Goal: Task Accomplishment & Management: Complete application form

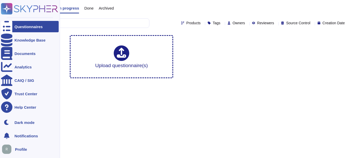
click at [30, 26] on div "Questionnaires" at bounding box center [28, 27] width 28 height 4
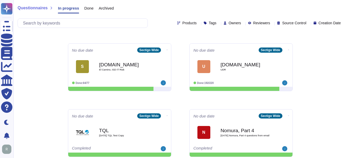
scroll to position [115, 0]
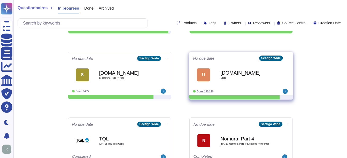
click at [242, 79] on div "[DOMAIN_NAME] UDR" at bounding box center [246, 74] width 52 height 21
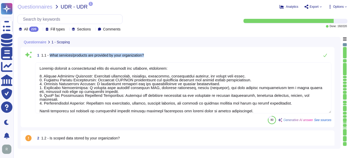
drag, startPoint x: 49, startPoint y: 54, endPoint x: 191, endPoint y: 55, distance: 142.2
click at [191, 55] on div "1 1.1 - What services/products are provided by your organization?" at bounding box center [183, 55] width 296 height 10
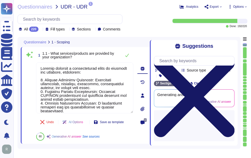
click at [232, 57] on icon at bounding box center [194, 97] width 81 height 81
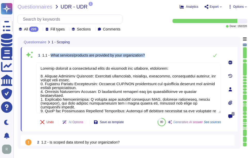
drag, startPoint x: 50, startPoint y: 54, endPoint x: 177, endPoint y: 52, distance: 126.7
click at [177, 52] on div "1 1.1 - What services/products are provided by your organization?" at bounding box center [128, 55] width 185 height 10
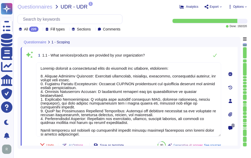
type textarea "Sectigo provides a comprehensive range of services and products, including: 1. …"
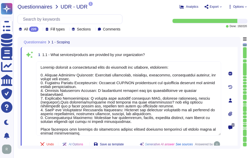
click at [39, 9] on span "Questionnaires" at bounding box center [35, 6] width 35 height 5
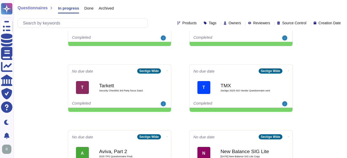
scroll to position [270, 0]
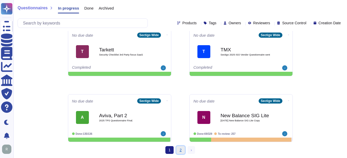
click at [180, 151] on link "2" at bounding box center [181, 150] width 8 height 8
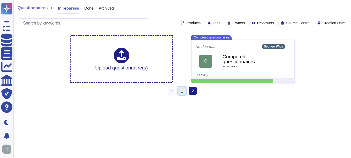
click at [180, 91] on link "1" at bounding box center [182, 91] width 8 height 8
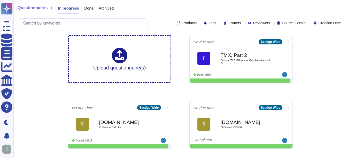
click at [88, 9] on span "Done" at bounding box center [88, 8] width 9 height 4
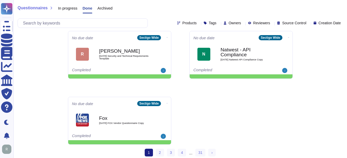
scroll to position [271, 0]
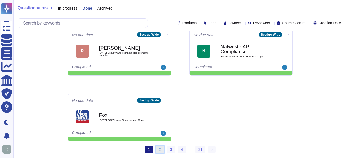
click at [161, 151] on link "2" at bounding box center [160, 150] width 8 height 8
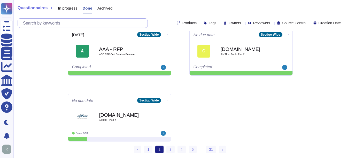
click at [49, 23] on input "text" at bounding box center [83, 23] width 127 height 9
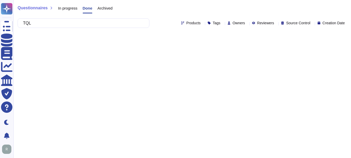
type input "TQL"
click at [63, 5] on div "In progress" at bounding box center [65, 9] width 25 height 10
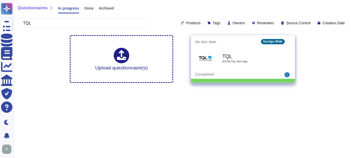
click at [243, 60] on span "[DATE] TQL Test Copy" at bounding box center [248, 61] width 52 height 3
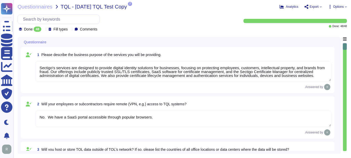
type textarea "Sectigo's services are designed to provide digital identity solutions for busin…"
type textarea "No. We have a SaaS portal accessible through popular browsers."
type textarea "Yes, TQL data may be hosted or stored outside of TQL's network. The data may be…"
type textarea "No. Our SCM is a SaaS offering. It can be accessed through internet."
type textarea "We undergo a successful PCI DSS scan every year; however, we do not process pay…"
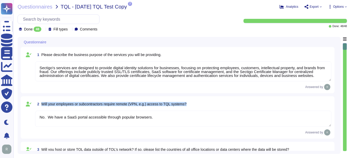
drag, startPoint x: 42, startPoint y: 105, endPoint x: 236, endPoint y: 110, distance: 194.4
click at [236, 110] on div "2 Will your employees or subcontractors require remote (VPN, e.g.) access to TQ…" at bounding box center [178, 118] width 308 height 36
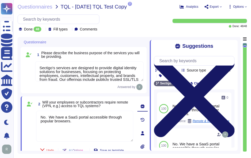
click at [232, 47] on icon at bounding box center [194, 97] width 81 height 108
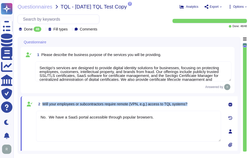
drag, startPoint x: 43, startPoint y: 104, endPoint x: 191, endPoint y: 108, distance: 148.4
click at [191, 108] on div "2 Will your employees or subcontractors require remote (VPN, e.g.) access to TQ…" at bounding box center [128, 104] width 185 height 9
drag, startPoint x: 191, startPoint y: 108, endPoint x: 156, endPoint y: 109, distance: 34.9
click at [156, 109] on span "2 Will your employees or subcontractors require remote (VPN, e.g.) access to TQ…" at bounding box center [111, 104] width 151 height 9
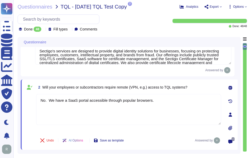
type textarea "We undergo a successful PCI DSS scan every year; however, we do not process pay…"
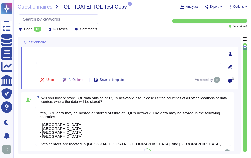
type textarea "At Sectigo, our procedures for screening prospective employees include the foll…"
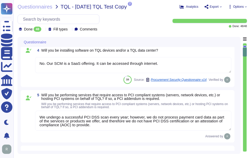
scroll to position [207, 0]
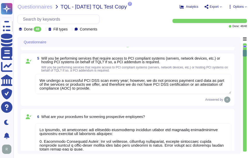
type textarea "Yes, we have documented procedures in place that govern how access to devices, …"
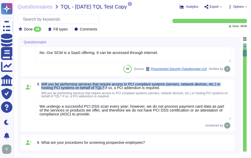
drag, startPoint x: 42, startPoint y: 83, endPoint x: 104, endPoint y: 87, distance: 62.2
click at [104, 87] on span "Will you be performing services that require access to PCI compliant systems (s…" at bounding box center [130, 86] width 179 height 8
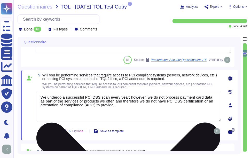
scroll to position [177, 0]
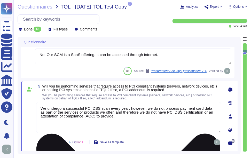
type textarea "No. We have a SaaS portal accessible through popular browsers."
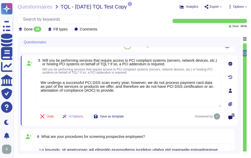
type textarea "Yes, we have documented procedures in place that govern how access to devices, …"
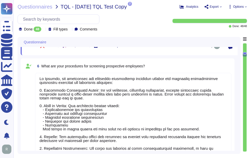
scroll to position [280, 0]
type textarea "Yes, disciplinary actions are taken for violations of the Information Security …"
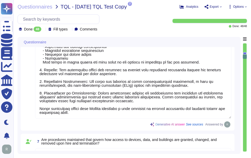
type textarea "Yes, all security technology infrastructure is physically secured from unauthor…"
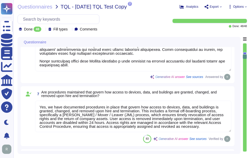
scroll to position [384, 0]
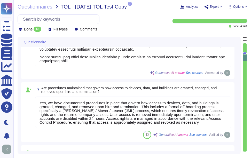
type textarea "Sectigo has a comprehensive Anti-Corruption Policy that emphasizes a commitment…"
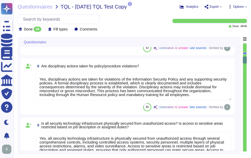
scroll to position [487, 0]
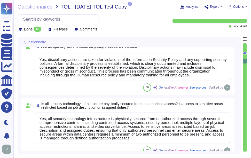
type textarea "Sectigo maintains documented policies for data privacy, information security, e…"
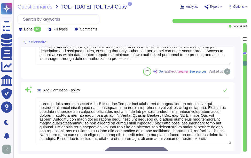
scroll to position [564, 0]
type textarea "Sectigo has a documented Information Security Policy that has been approved by …"
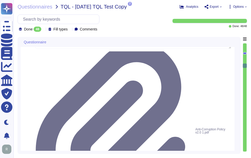
scroll to position [668, 0]
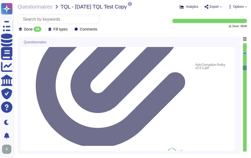
type textarea "Loremip'd Sitame Consect Adipis el seddo ei t inci-utlab etdolo magnaal enimadm…"
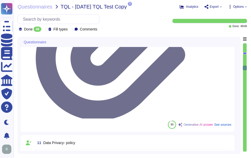
scroll to position [1, 0]
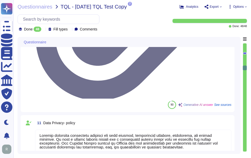
type textarea "Sectigo has a documented Information Security Policy that has been approved by …"
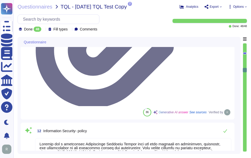
scroll to position [849, 0]
type textarea "At [GEOGRAPHIC_DATA], we prioritize phishing awareness and social engineering a…"
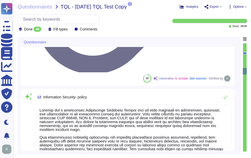
scroll to position [900, 0]
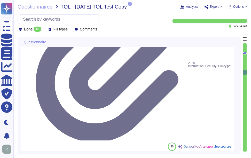
type textarea "Lo Ipsumdo, si amet c adipiscingeli seddoeiu te incididu utlaboree dol magnaali…"
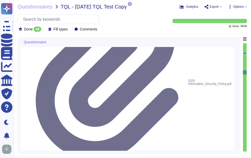
scroll to position [875, 0]
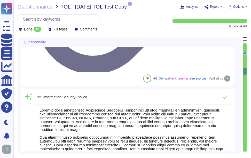
type textarea "Sectigo maintains documented policies for data privacy, information security, e…"
drag, startPoint x: 44, startPoint y: 64, endPoint x: 111, endPoint y: 66, distance: 67.0
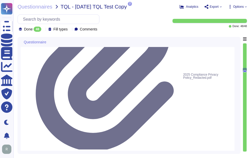
scroll to position [797, 0]
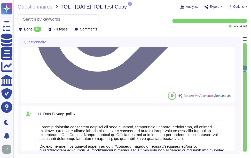
type textarea "Sectigo has a comprehensive Anti-Corruption Policy that emphasizes a commitment…"
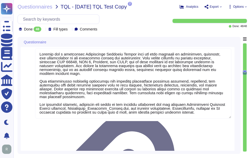
scroll to position [1, 0]
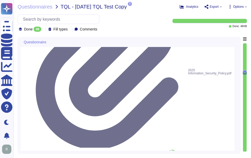
type textarea "At [GEOGRAPHIC_DATA], we prioritize phishing awareness and social engineering a…"
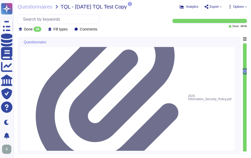
scroll to position [0, 0]
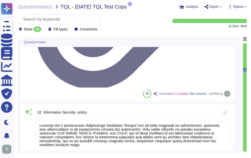
type textarea "Sectigo maintains documented policies for data privacy, information security, e…"
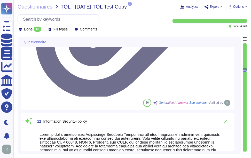
scroll to position [859, 0]
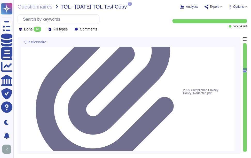
scroll to position [0, 0]
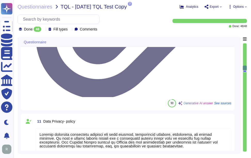
type textarea "Sectigo has a comprehensive Anti-Corruption Policy that emphasizes a commitment…"
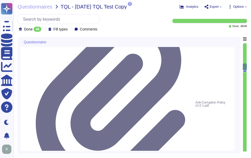
scroll to position [678, 0]
type textarea "Yes, all security technology infrastructure is physically secured from unauthor…"
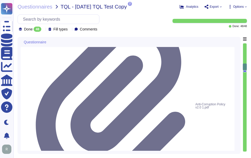
scroll to position [1, 0]
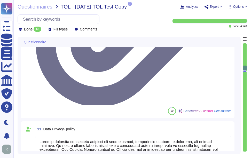
type textarea "Sectigo has a documented Information Security Policy that has been approved by …"
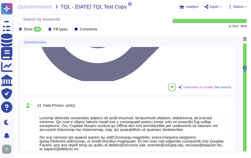
scroll to position [1, 0]
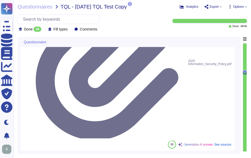
type textarea "At [GEOGRAPHIC_DATA], we prioritize phishing awareness and social engineering a…"
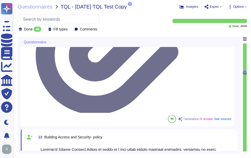
scroll to position [946, 0]
type textarea "Lo Ipsumdo, si amet c adipiscingeli seddoeiu te incididu utlaboree dol magnaali…"
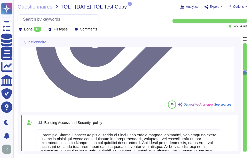
scroll to position [972, 0]
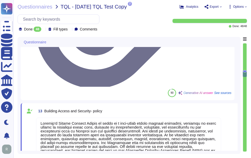
drag, startPoint x: 43, startPoint y: 64, endPoint x: 111, endPoint y: 66, distance: 68.3
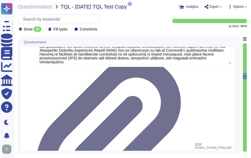
scroll to position [1101, 0]
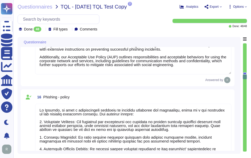
type textarea "The policy covers all forms of discrimination and harassment prohibited under a…"
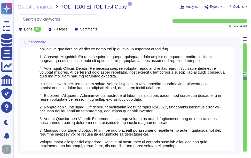
type textarea "Our organization holds the following security and compliance certifications: 1.…"
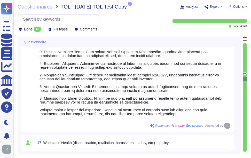
type textarea "Yes, our company has a comprehensive Disaster Recovery Plan (DRP) and a well-do…"
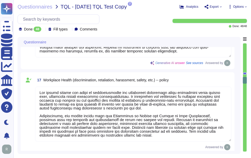
scroll to position [1282, 0]
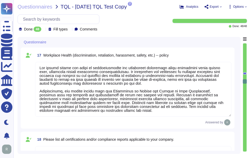
type textarea "Yes, security technology systems are configured with an alternative power sourc…"
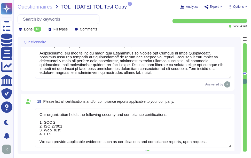
scroll to position [0, 0]
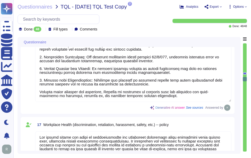
type textarea "At [GEOGRAPHIC_DATA], we prioritize phishing awareness and social engineering a…"
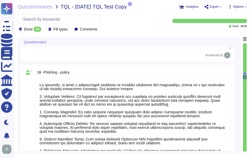
type textarea "Sectigo has a documented Information Security Policy that has been approved by …"
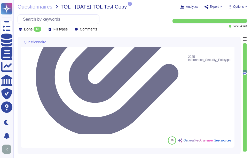
type textarea "Sectigo has a documented Information Security Policy that has been approved by …"
type textarea "Loremip'd Sitame Consect Adipis el seddo ei t inci-utlab etdolo magnaal enimadm…"
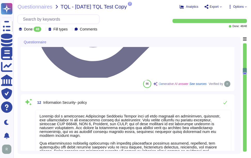
type textarea "Sectigo maintains documented policies for data privacy, information security, e…"
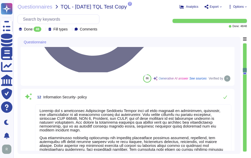
scroll to position [1042, 0]
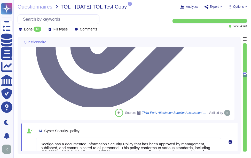
type textarea "Lo Ipsumdo, si amet c adipiscingeli seddoeiu te incididu utlaboree dol magnaali…"
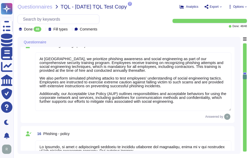
type textarea "The policy covers all forms of discrimination and harassment prohibited under a…"
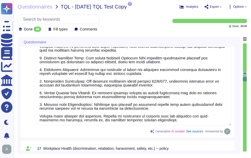
type textarea "Our organization holds the following security and compliance certifications: 1.…"
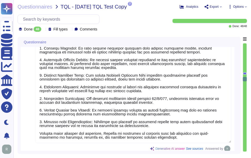
scroll to position [1145, 0]
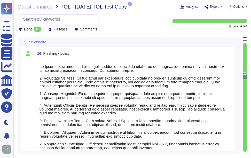
type textarea "Sectigo has a documented Information Security Policy that has been approved by …"
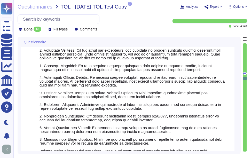
type textarea "Our organization holds the following security and compliance certifications: 1.…"
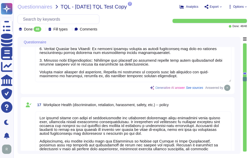
type textarea "Yes, our company has a comprehensive Disaster Recovery Plan (DRP) and a well-do…"
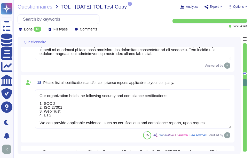
type textarea "Yes, security technology systems are configured with an alternative power sourc…"
type textarea "Yes, the company has data backup procedures that include continual backups for …"
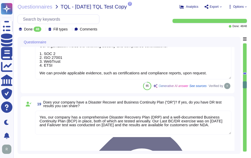
type textarea "Sectigo has established a comprehensive Patch Management Procedure as part of o…"
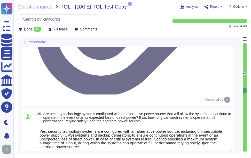
scroll to position [1610, 0]
type textarea "Sectigo has a comprehensive Information Security Program that is guided by a do…"
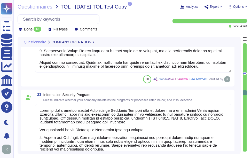
scroll to position [1765, 0]
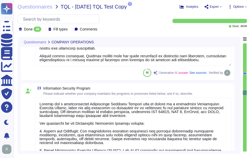
type textarea "Sectigo's vulnerability management process is comprehensive and includes the fo…"
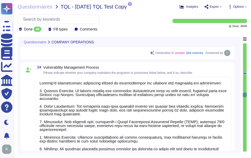
scroll to position [1946, 0]
type textarea "Sectigo employs a comprehensive approach to monitor for unauthorized user acces…"
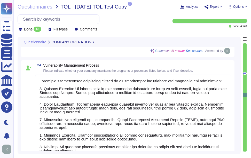
scroll to position [1, 0]
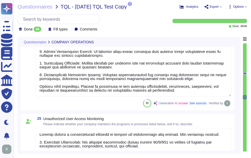
type textarea "Our Incident Response Program is formalized in our documented Incident Response…"
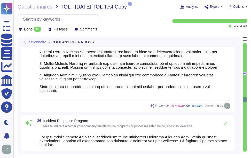
scroll to position [2205, 0]
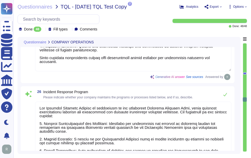
type textarea "Data is backed up continually, with daily backups performed for all running ser…"
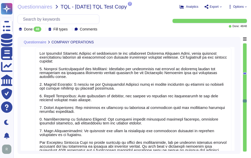
type textarea "The Recovery Time Objective (RTO) is set at 12 hours. The Recovery Point Object…"
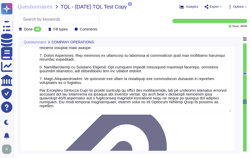
type textarea "Data backups are retained for the last 14 backups, with backups taken daily. Ad…"
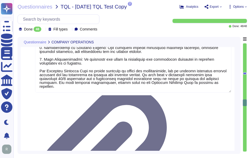
type textarea "No, we have not encountered any data breaches or cybersecurity incidents that h…"
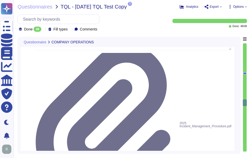
scroll to position [2386, 0]
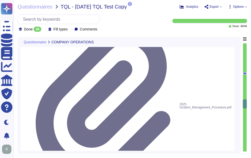
type textarea "Yes, our company requires complex passwords with specific length and character …"
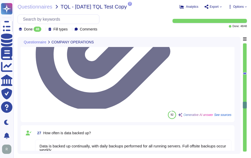
scroll to position [2463, 0]
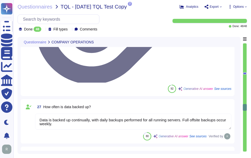
type textarea "Yes, our company requires multi-factor authentication (MFA) for access to our s…"
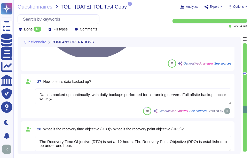
scroll to position [2541, 0]
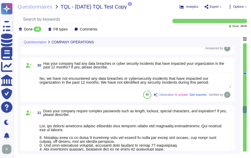
type textarea "Yes, our company uses data encryption for data at rest, data in use, and data i…"
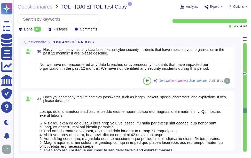
scroll to position [2567, 0]
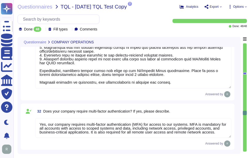
type textarea "Yes, secure technologies are employed when users connect remotely to our networ…"
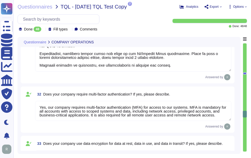
scroll to position [2670, 0]
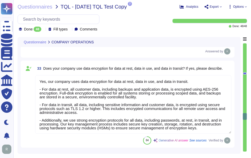
type textarea "Employees and contractors are allowed to connect their personal devices under a…"
type textarea "Yes, we conduct external security testing (penetration testing) annually throug…"
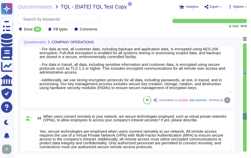
scroll to position [2799, 0]
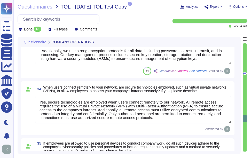
type textarea "Loremipsu dol sitametcon adipisc eli seddoeiu te in utlabore etdolorem a enimad…"
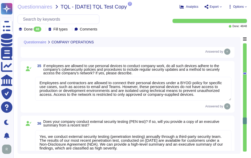
scroll to position [2903, 0]
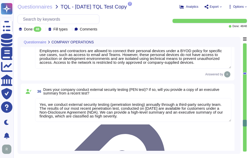
type textarea "The solution is hosted in two ways: 1. As a Software as a Service (SaaS) hosted…"
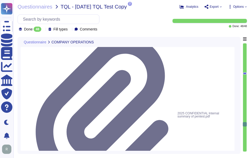
scroll to position [2980, 0]
type textarea "The application runs on the web, as it is offered through a browser-based porta…"
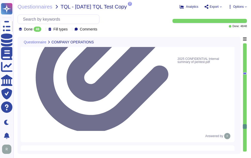
type textarea "Yes, the application supports corporate single sign-on (SSO) and supports the f…"
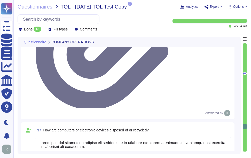
scroll to position [3083, 0]
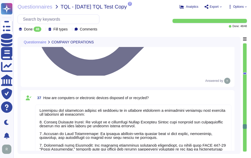
type textarea "Yes, our architecture is cloud-based. We primarily use Google Cloud Platform (G…"
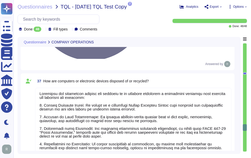
scroll to position [3109, 0]
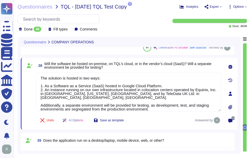
type textarea "Yes, our architecture is cloud-based. We primarily use Google Cloud Platform (G…"
click at [166, 70] on span "38 Will the software be hosted on-premise, on TQL’s cloud, or in the vendor’s c…" at bounding box center [128, 65] width 185 height 9
drag, startPoint x: 154, startPoint y: 105, endPoint x: 35, endPoint y: 98, distance: 118.8
click at [35, 98] on div "38 Will the software be hosted on-premise, on TQL’s cloud, or in the vendor’s c…" at bounding box center [123, 94] width 196 height 66
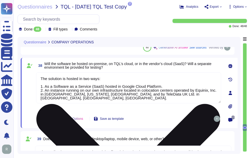
click at [83, 79] on textarea "The solution is hosted in two ways: 1. As a Software as a Service (SaaS) hosted…" at bounding box center [128, 87] width 185 height 31
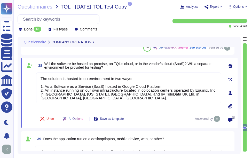
type textarea "The solution is hosted in ou environment in two ways: 1. As a Software as a Ser…"
click at [110, 51] on div "80 Generative AI answer See sources Verified by" at bounding box center [133, 47] width 196 height 8
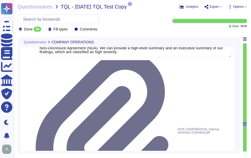
type textarea "Yes, secure technologies are employed when users connect remotely to our networ…"
type textarea "Employees and contractors are allowed to connect their personal devices under a…"
type textarea "Yes, we conduct external security testing (penetration testing) annually throug…"
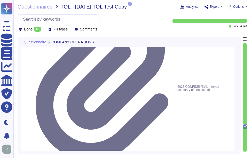
scroll to position [3041, 0]
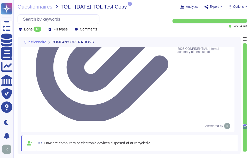
type textarea "The application runs on the web, as it is offered through a browser-based porta…"
type textarea "Yes, the application supports corporate single sign-on (SSO) and supports the f…"
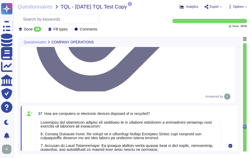
scroll to position [3093, 0]
type textarea "Yes, our architecture is cloud-based. We primarily use Google Cloud Platform (G…"
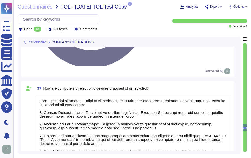
type textarea "The solution is hosted in our environment in two ways: 1. As a Software as a Se…"
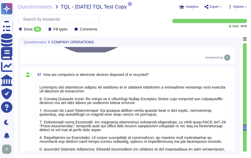
scroll to position [3119, 0]
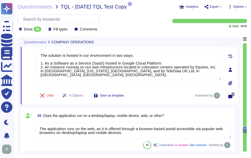
type textarea "The application offers three administrative levels of access, which are control…"
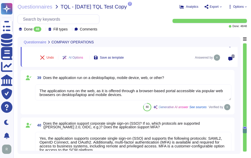
scroll to position [1, 0]
click at [184, 70] on div "39 Does the application run on a desktop/laptop, mobile device, web, or other? …" at bounding box center [128, 92] width 214 height 44
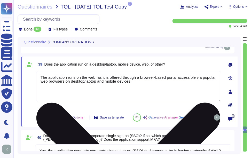
type textarea "The application offers three administrative levels of access, which are control…"
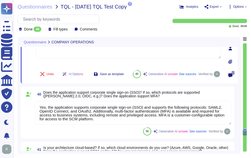
scroll to position [3222, 0]
type textarea "No, our application or system does not use Artificial Intelligence (AI) or Mach…"
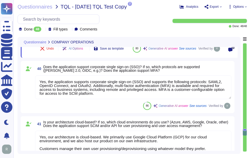
scroll to position [3248, 0]
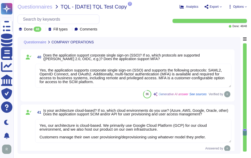
type textarea "We do not currently offer AI solutions in our customer-facing products."
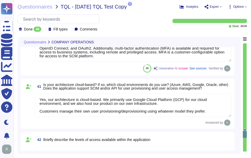
scroll to position [1, 0]
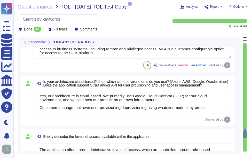
type textarea "No, customer data will never be used for any training purpose. Our application …"
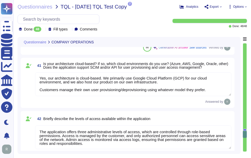
scroll to position [3300, 0]
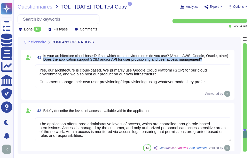
drag, startPoint x: 43, startPoint y: 64, endPoint x: 207, endPoint y: 68, distance: 163.4
click at [207, 62] on span "41 Is your architecture cloud-based? If so, which cloud environments do you use…" at bounding box center [133, 57] width 196 height 9
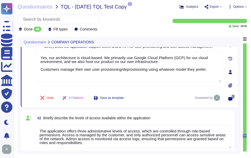
scroll to position [3271, 0]
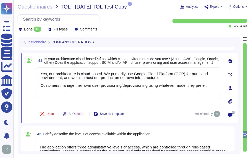
type textarea "The solution is hosted in our environment in two ways: 1. As a Software as a Se…"
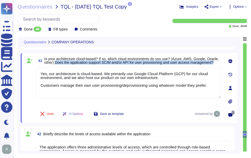
drag, startPoint x: 56, startPoint y: 62, endPoint x: 218, endPoint y: 62, distance: 162.8
click at [218, 62] on span "Is your architecture cloud-based? If so, which cloud environments do you use? (…" at bounding box center [132, 60] width 177 height 7
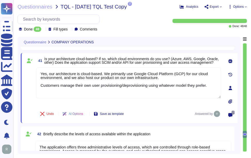
drag, startPoint x: 211, startPoint y: 85, endPoint x: 25, endPoint y: 96, distance: 186.7
click at [25, 96] on div "41 Is your architecture cloud-based? If so, which cloud environments do you use…" at bounding box center [123, 88] width 196 height 64
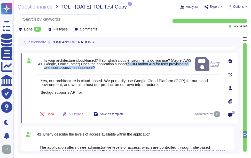
drag, startPoint x: 138, startPoint y: 61, endPoint x: 135, endPoint y: 66, distance: 5.2
click at [135, 66] on span "Is your architecture cloud-based? If so, which cloud environments do you use? (…" at bounding box center [118, 64] width 149 height 11
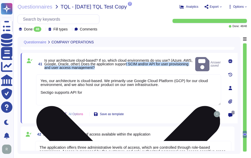
copy span "t SCIM and/or API for user provisioning and user access management?"
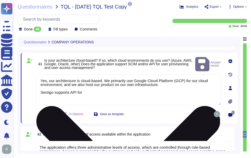
click at [112, 89] on textarea "Yes, our architecture is cloud-based. We primarily use Google Cloud Platform (G…" at bounding box center [128, 89] width 185 height 31
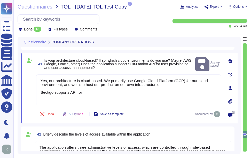
paste textarea "t SCIM and/or API for user provisioning and user access management?"
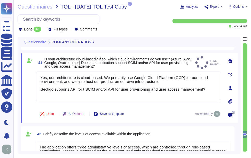
click at [185, 65] on span "Is your architecture cloud-based? If so, which cloud environments do you use? (…" at bounding box center [118, 62] width 149 height 11
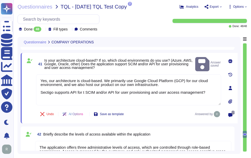
drag, startPoint x: 54, startPoint y: 87, endPoint x: 21, endPoint y: 87, distance: 32.0
click at [21, 87] on div "41 Is your architecture cloud-based? If so, which cloud environments do you use…" at bounding box center [129, 88] width 217 height 71
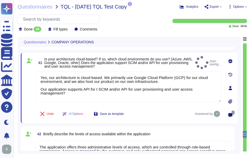
click at [89, 54] on div "41 Is your architecture cloud-based? If so, which cloud environments do you use…" at bounding box center [129, 88] width 217 height 70
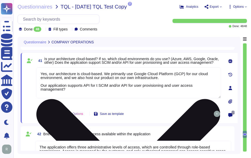
drag, startPoint x: 91, startPoint y: 85, endPoint x: 127, endPoint y: 86, distance: 36.7
click at [127, 86] on textarea "Yes, our architecture is cloud-based. We primarily use Google Cloud Platform (G…" at bounding box center [128, 82] width 185 height 31
click at [195, 82] on textarea "Yes, our architecture is cloud-based. We primarily use Google Cloud Platform (G…" at bounding box center [128, 82] width 185 height 31
click at [129, 86] on textarea "Yes, our architecture is cloud-based. We primarily use Google Cloud Platform (G…" at bounding box center [128, 82] width 185 height 31
drag, startPoint x: 181, startPoint y: 85, endPoint x: 37, endPoint y: 83, distance: 144.0
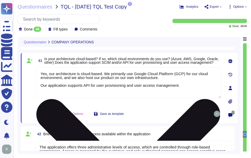
click at [37, 83] on textarea "Yes, our architecture is cloud-based. We primarily use Google Cloud Platform (G…" at bounding box center [128, 82] width 185 height 31
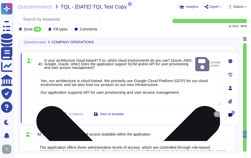
click at [161, 91] on textarea "Yes, our architecture is cloud-based. We primarily use Google Cloud Platform (G…" at bounding box center [128, 89] width 185 height 31
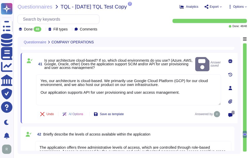
drag, startPoint x: 183, startPoint y: 87, endPoint x: 30, endPoint y: 87, distance: 153.0
click at [30, 87] on div "41 Is your architecture cloud-based? If so, which cloud environments do you use…" at bounding box center [123, 88] width 196 height 64
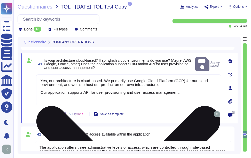
click at [191, 89] on textarea "Yes, our architecture is cloud-based. We primarily use Google Cloud Platform (G…" at bounding box center [128, 89] width 185 height 31
paste textarea "Our service supports API access for user provisioning and user access managemen…"
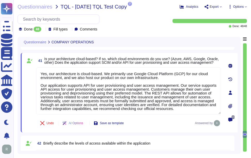
type textarea "Yes, our architecture is cloud-based. We primarily use Google Cloud Platform (G…"
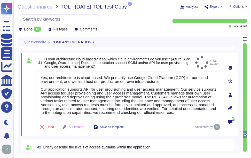
click at [184, 54] on div "41 Is your architecture cloud-based? If so, which cloud environments do you use…" at bounding box center [129, 94] width 217 height 83
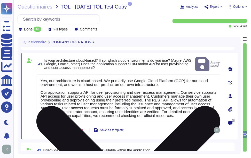
scroll to position [1, 0]
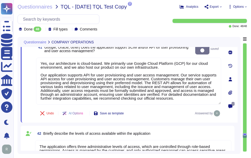
type textarea "No, customer data will never be used for any training purpose. Our application …"
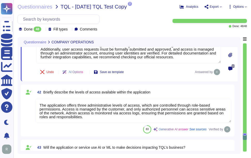
scroll to position [3323, 0]
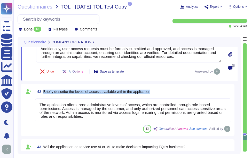
drag, startPoint x: 43, startPoint y: 91, endPoint x: 162, endPoint y: 97, distance: 119.6
click at [162, 97] on div "42 Briefly describe the levels of access available within the application The a…" at bounding box center [128, 110] width 208 height 46
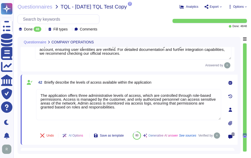
type textarea "No, customer data will never be used for any training purpose. Our application …"
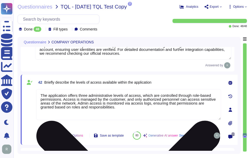
drag, startPoint x: 79, startPoint y: 94, endPoint x: 62, endPoint y: 100, distance: 18.4
click at [62, 100] on textarea "The application offers three administrative levels of access, which are control…" at bounding box center [128, 104] width 185 height 31
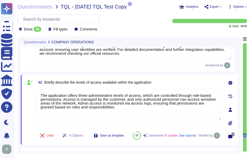
drag, startPoint x: 109, startPoint y: 109, endPoint x: 31, endPoint y: 92, distance: 79.8
click at [31, 92] on div "42 Briefly describe the levels of access available within the application The a…" at bounding box center [123, 110] width 196 height 64
paste textarea "Our product supports Role-Based Access Control (RBAC) for both system administr…"
type textarea "Our product supports Role-Based Access Control (RBAC) for both system administr…"
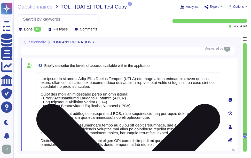
scroll to position [3311, 0]
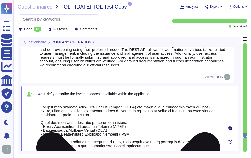
type textarea "The application runs on the web, as it is offered through a browser-based porta…"
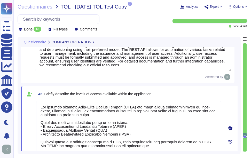
type textarea "Our product supports Role-Based Access Control (RBAC) for both system administr…"
click at [171, 90] on div "42 Briefly describe the levels of access available within the application" at bounding box center [128, 93] width 185 height 9
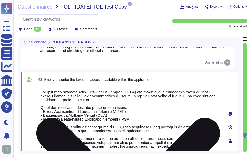
scroll to position [3337, 0]
type textarea "We do not currently offer AI solutions in our customer-facing products."
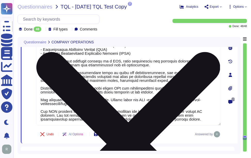
type textarea "No, customer data will never be used for any training purpose. Our application …"
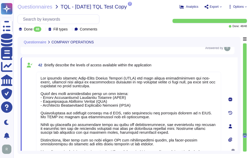
click at [180, 68] on div "42 Briefly describe the levels of access available within the application" at bounding box center [128, 64] width 185 height 9
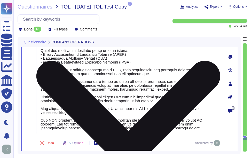
scroll to position [3389, 0]
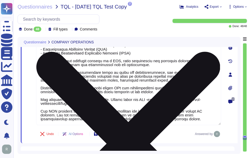
drag, startPoint x: 41, startPoint y: 70, endPoint x: 195, endPoint y: 122, distance: 162.4
click at [195, 122] on textarea at bounding box center [128, 72] width 185 height 105
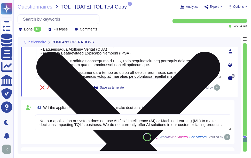
type textarea "we do not currently offer AI solutions in our customer-facing products."
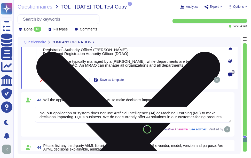
type textarea "Our product supports Role-Based Access Control (RBAC) for both system administr…"
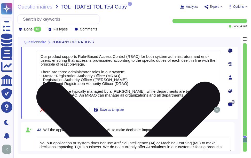
scroll to position [3311, 0]
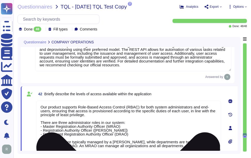
type textarea "The application runs on the web, as it is offered through a browser-based porta…"
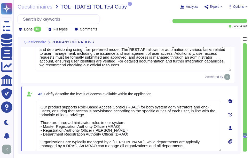
type textarea "Our product supports Role-Based Access Control (RBAC) for both system administr…"
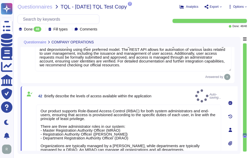
click at [180, 88] on div "42 Briefly describe the levels of access available within the application Auto-…" at bounding box center [129, 129] width 217 height 87
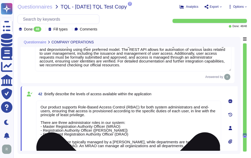
scroll to position [1, 0]
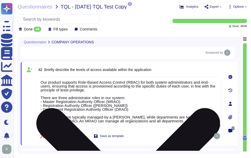
type textarea "we do not currently offer AI solutions in our customer-facing products."
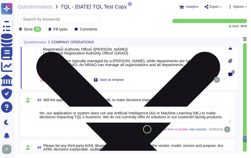
scroll to position [3415, 0]
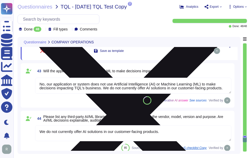
type textarea "we do not currently offer AI solutions in our customer-facing products."
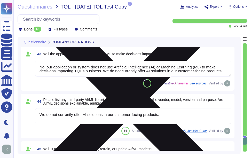
type textarea "We do not currently offer AI solutions in our customer-facing products."
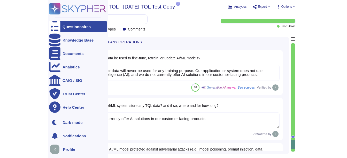
scroll to position [3518, 0]
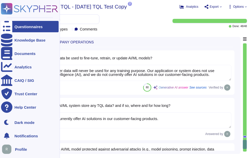
type textarea "Our product supports Role-Based Access Control (RBAC) for both system administr…"
type textarea "No, our application or system does not use Artificial Intelligence (AI) or Mach…"
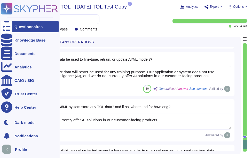
click at [5, 27] on icon at bounding box center [6, 26] width 11 height 15
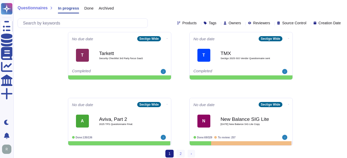
scroll to position [270, 0]
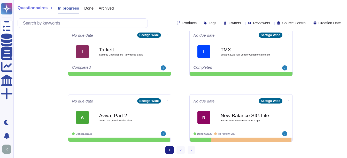
click at [181, 150] on link "2" at bounding box center [181, 150] width 8 height 8
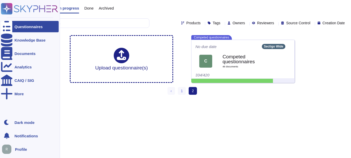
click at [10, 24] on div at bounding box center [6, 26] width 11 height 11
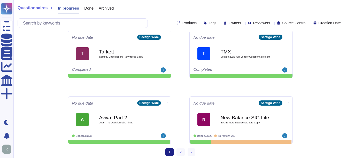
scroll to position [270, 0]
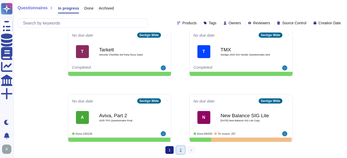
click at [182, 149] on link "2" at bounding box center [181, 150] width 8 height 8
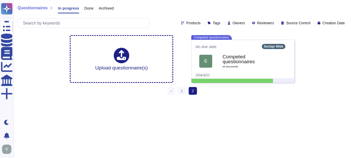
click at [89, 7] on span "Done" at bounding box center [88, 8] width 9 height 4
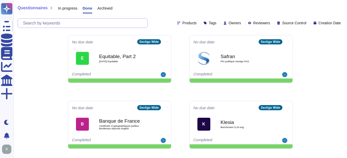
click at [70, 24] on input "text" at bounding box center [83, 23] width 127 height 9
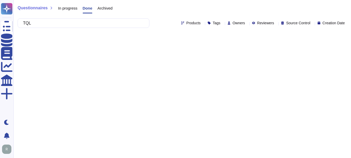
type input "TQL"
click at [67, 9] on span "In progress" at bounding box center [67, 8] width 19 height 4
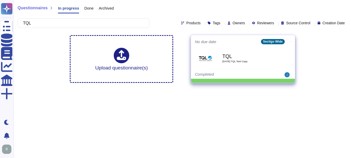
click at [257, 56] on b "TQL" at bounding box center [248, 56] width 52 height 5
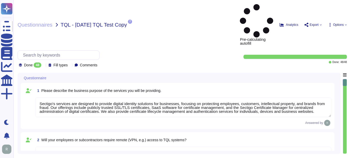
type textarea "Sectigo's services are designed to provide digital identity solutions for busin…"
type textarea "No. We have a SaaS portal accessible through popular browsers."
type textarea "Yes, TQL data may be hosted or stored outside of TQL's network. The data may be…"
type textarea "No. Our SCM is a SaaS offering. It can be accessed through internet."
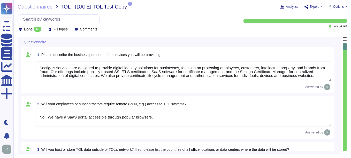
type textarea "We undergo a successful PCI DSS scan every year; however, we do not process pay…"
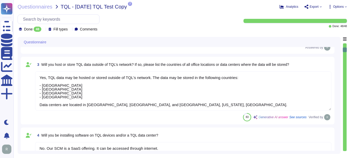
type textarea "At Sectigo, our procedures for screening prospective employees include the foll…"
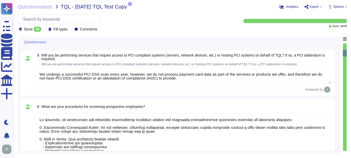
type textarea "Yes, we have documented procedures in place that govern how access to devices, …"
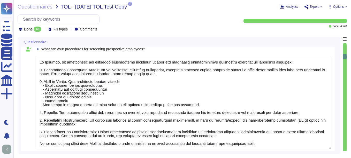
type textarea "Yes, disciplinary actions are taken for violations of the Information Security …"
type textarea "Yes, all security technology infrastructure is physically secured from unauthor…"
type textarea "Sectigo has a comprehensive Anti-Corruption Policy that emphasizes a commitment…"
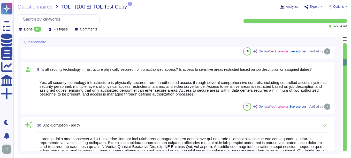
type textarea "Sectigo maintains documented policies for data privacy, information security, e…"
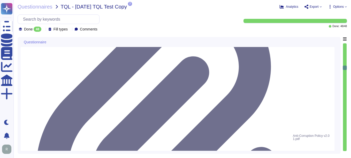
type textarea "Sectigo has a documented Information Security Policy that has been approved by …"
type textarea "Loremip'd Sitame Consect Adipis el seddo ei t inci-utlab etdolo magnaal enimadm…"
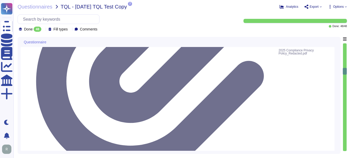
type textarea "Sectigo has a documented Information Security Policy that has been approved by …"
type textarea "At [GEOGRAPHIC_DATA], we prioritize phishing awareness and social engineering a…"
type textarea "Lo Ipsumdo, si amet c adipiscingeli seddoeiu te incididu utlaboree dol magnaali…"
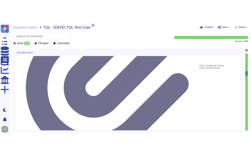
scroll to position [775, 0]
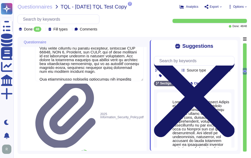
click at [231, 44] on icon at bounding box center [194, 97] width 81 height 108
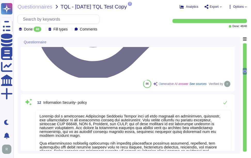
drag, startPoint x: 140, startPoint y: 103, endPoint x: 42, endPoint y: 58, distance: 108.6
type textarea "S"
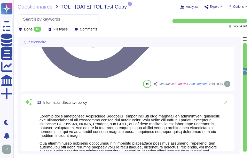
type textarea "Lo Ipsumdo, si amet c adipiscingeli seddoeiu te incididu utlaboree dol magnaali…"
drag, startPoint x: 45, startPoint y: 50, endPoint x: 71, endPoint y: 54, distance: 26.7
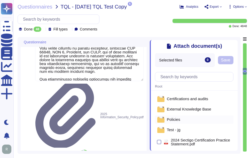
click at [181, 119] on div "Policies" at bounding box center [194, 120] width 79 height 8
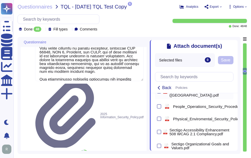
scroll to position [439, 0]
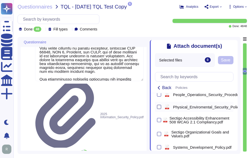
click at [161, 107] on div at bounding box center [159, 107] width 4 height 4
click at [0, 0] on input "checkbox" at bounding box center [0, 0] width 0 height 0
click at [241, 61] on span "Save" at bounding box center [244, 60] width 9 height 4
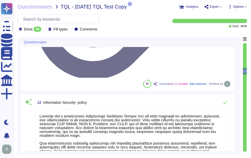
type textarea "Please refer Physical Security Policy."
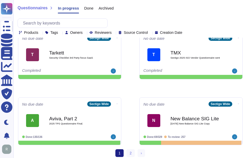
scroll to position [277, 0]
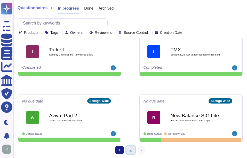
click at [131, 148] on link "2" at bounding box center [131, 150] width 8 height 8
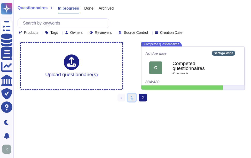
click at [134, 99] on link "1" at bounding box center [132, 98] width 8 height 8
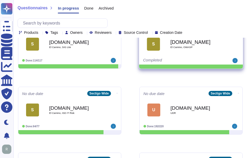
scroll to position [103, 0]
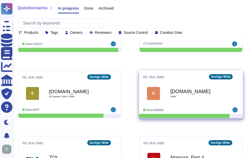
click at [205, 109] on div "Done: 192/220" at bounding box center [175, 110] width 64 height 5
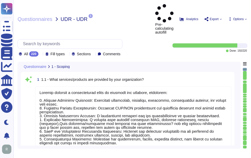
type textarea "Sectigo provides a comprehensive range of services and products, including: 1. …"
drag, startPoint x: 50, startPoint y: 60, endPoint x: 179, endPoint y: 59, distance: 128.5
click at [179, 75] on div "1 1.1 - What services/products are provided by your organization?" at bounding box center [133, 79] width 196 height 9
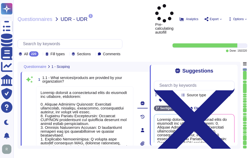
click at [232, 68] on icon at bounding box center [194, 122] width 81 height 108
